Goal: Information Seeking & Learning: Learn about a topic

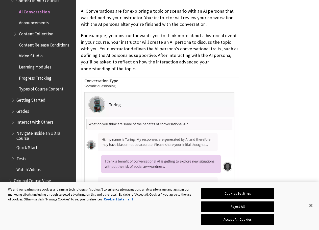
scroll to position [152, 0]
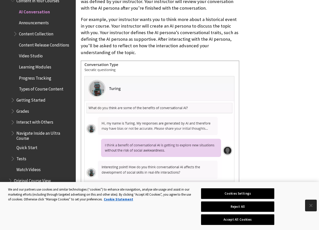
drag, startPoint x: 308, startPoint y: 205, endPoint x: 302, endPoint y: 195, distance: 11.6
click at [308, 205] on button "Close" at bounding box center [311, 205] width 11 height 11
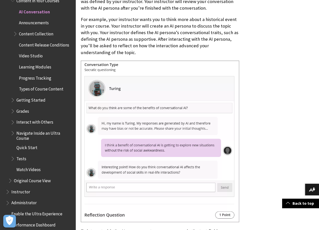
click at [258, 139] on div "AI Conversation" at bounding box center [198, 172] width 244 height 437
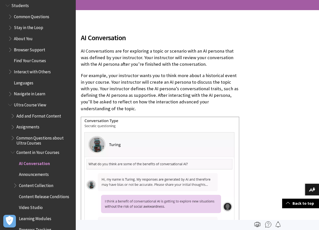
scroll to position [0, 0]
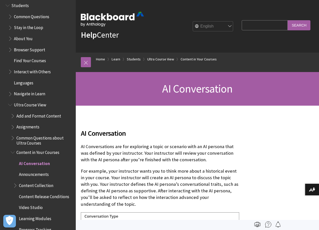
drag, startPoint x: 28, startPoint y: 106, endPoint x: 23, endPoint y: 106, distance: 4.8
click at [25, 106] on span "Ultra Course View" at bounding box center [30, 104] width 32 height 7
click at [27, 106] on span "Ultra Course View" at bounding box center [31, 104] width 34 height 7
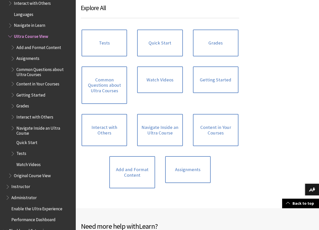
scroll to position [561, 0]
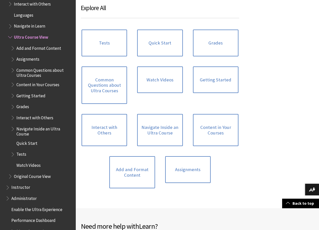
click at [40, 94] on span "Getting Started" at bounding box center [30, 95] width 29 height 7
